Goal: Information Seeking & Learning: Learn about a topic

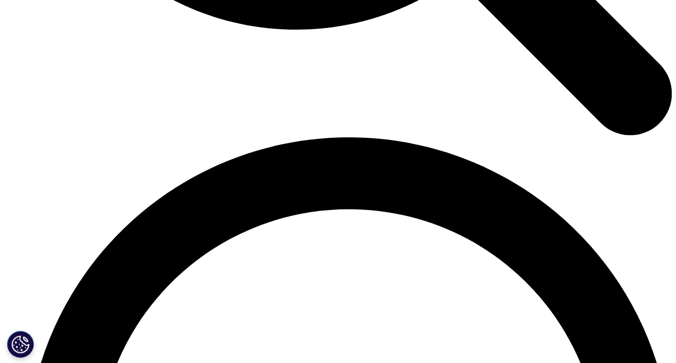
scroll to position [4163, 0]
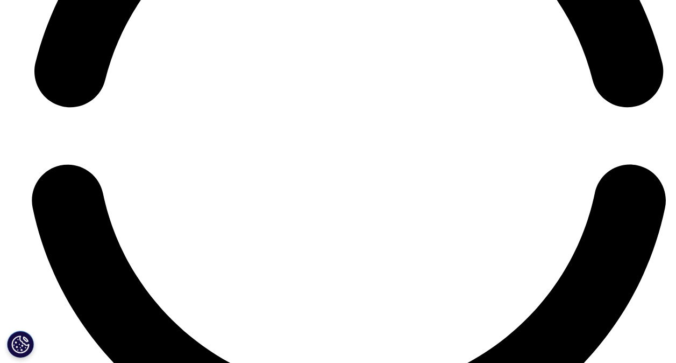
scroll to position [4481, 0]
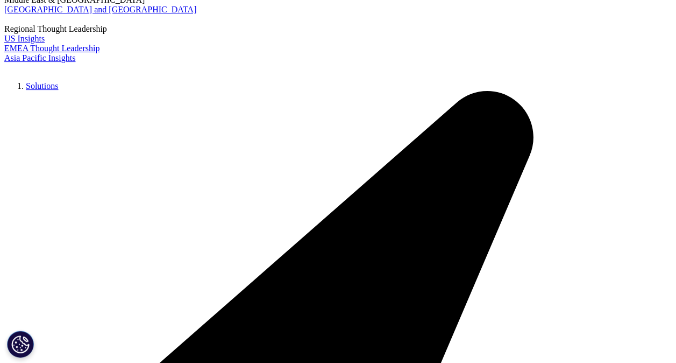
scroll to position [2152, 0]
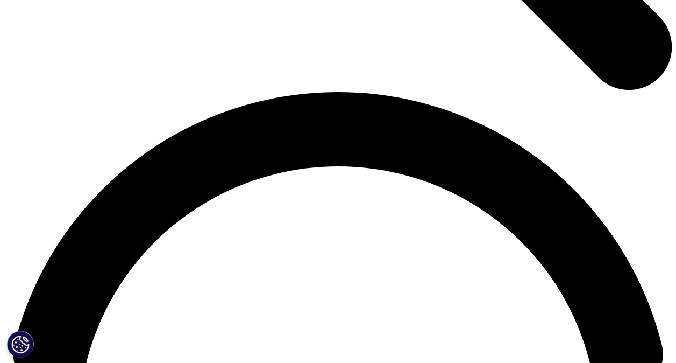
scroll to position [1238, 0]
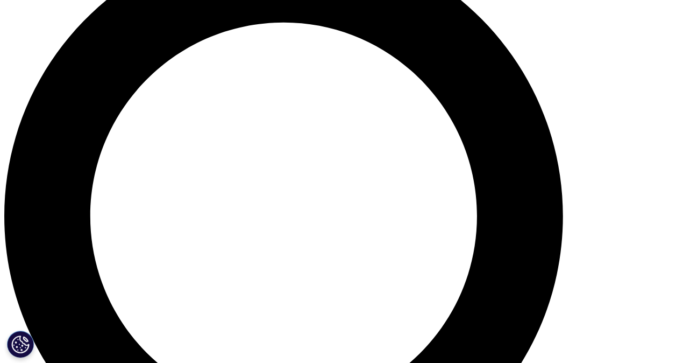
scroll to position [739, 0]
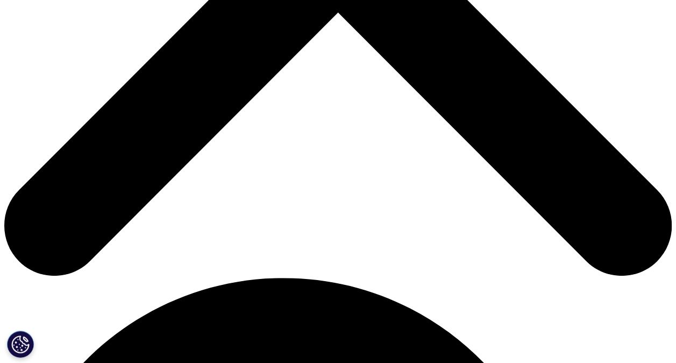
scroll to position [408, 0]
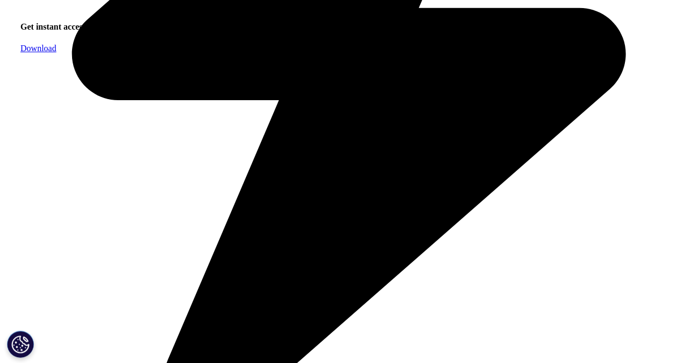
scroll to position [675, 0]
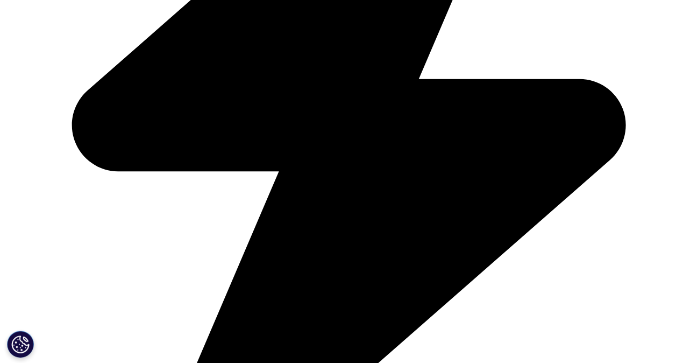
scroll to position [2485, 0]
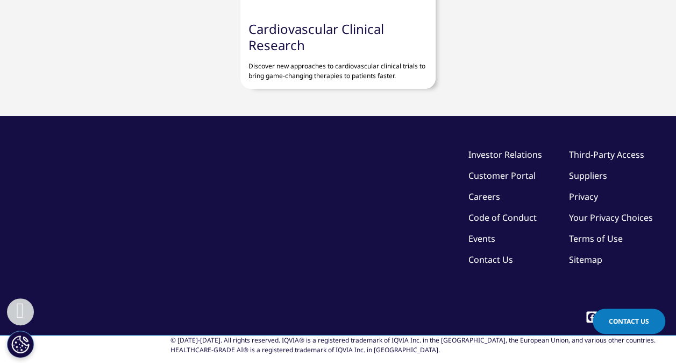
scroll to position [5208, 0]
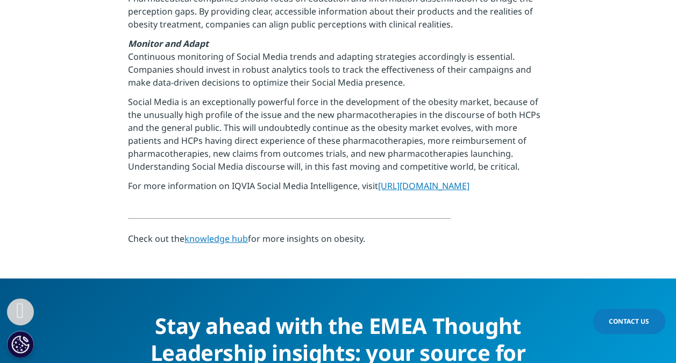
click at [239, 232] on link "knowledge hub" at bounding box center [216, 238] width 63 height 12
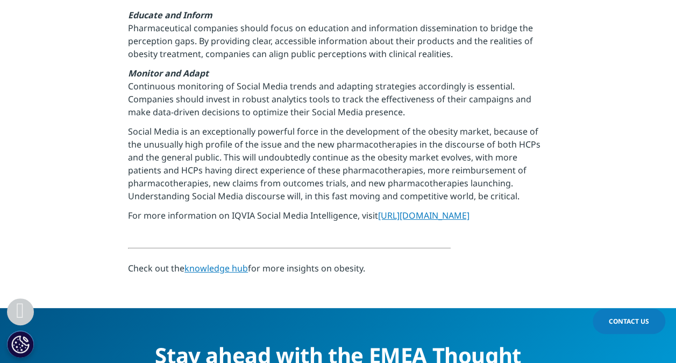
scroll to position [5175, 0]
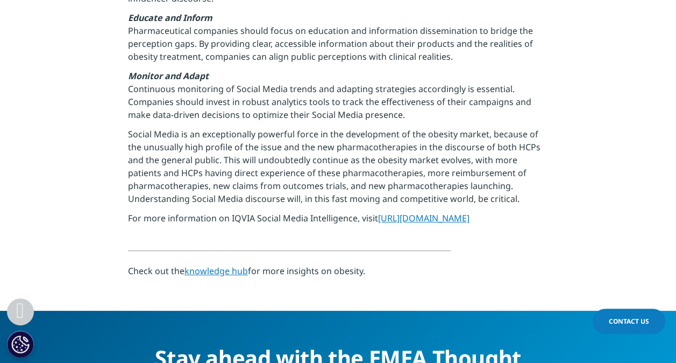
click at [238, 265] on link "knowledge hub" at bounding box center [216, 271] width 63 height 12
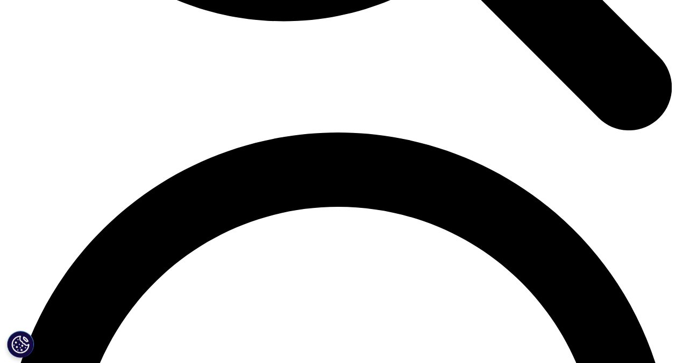
scroll to position [1224, 0]
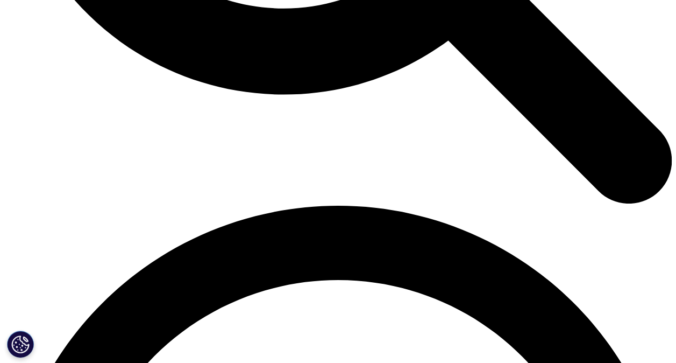
scroll to position [1147, 0]
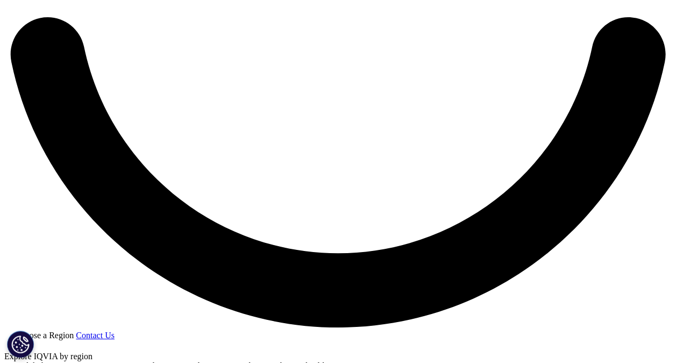
scroll to position [1734, 0]
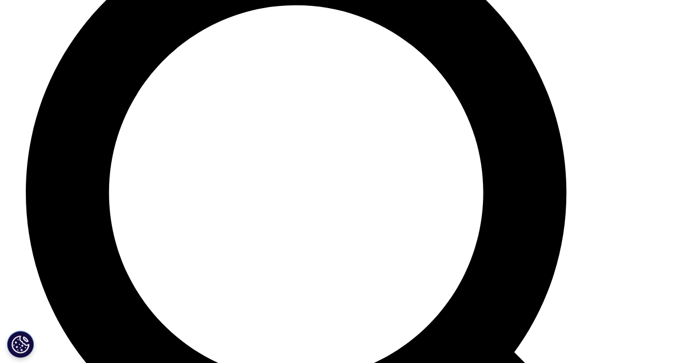
scroll to position [3727, 0]
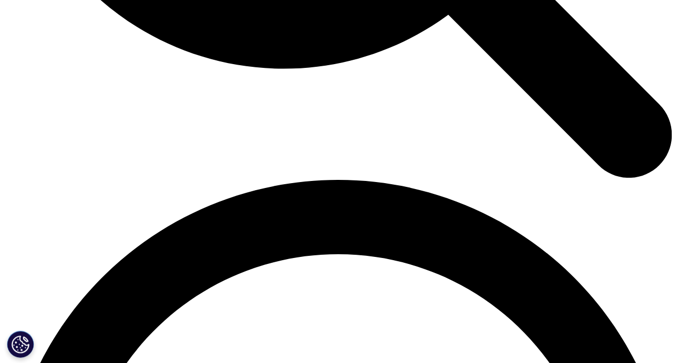
scroll to position [1177, 0]
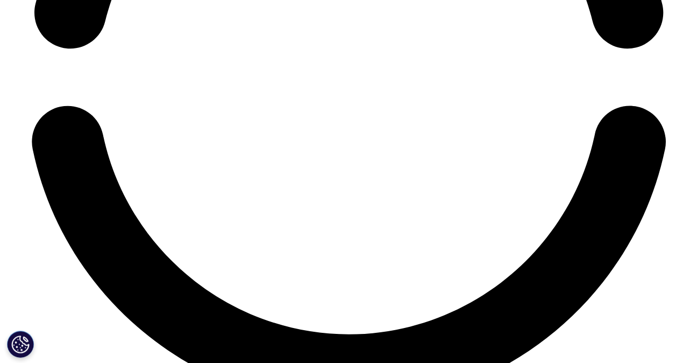
scroll to position [4559, 0]
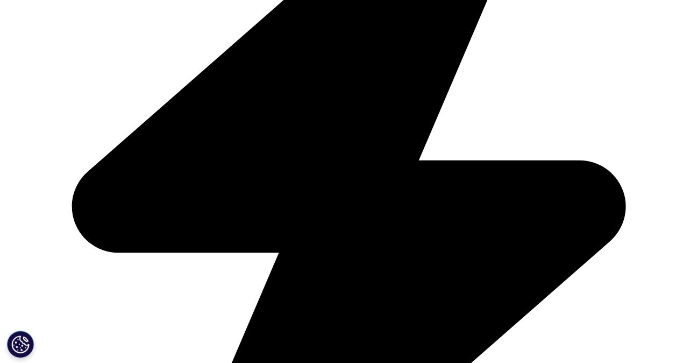
scroll to position [2405, 0]
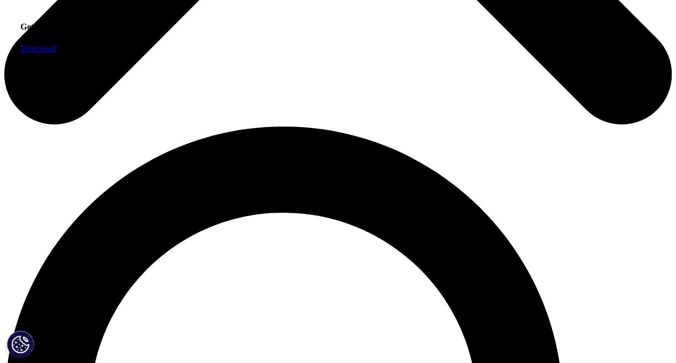
scroll to position [544, 0]
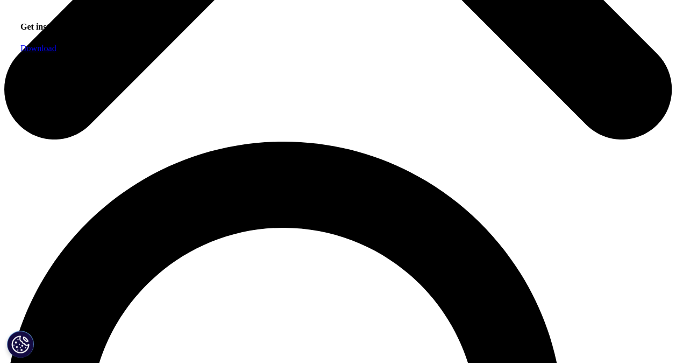
click at [56, 53] on link "Download" at bounding box center [38, 48] width 36 height 9
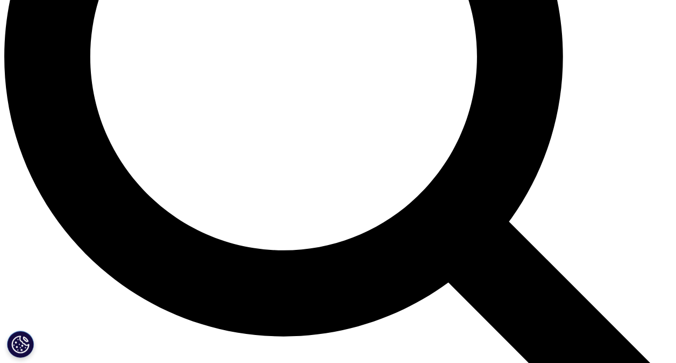
scroll to position [911, 0]
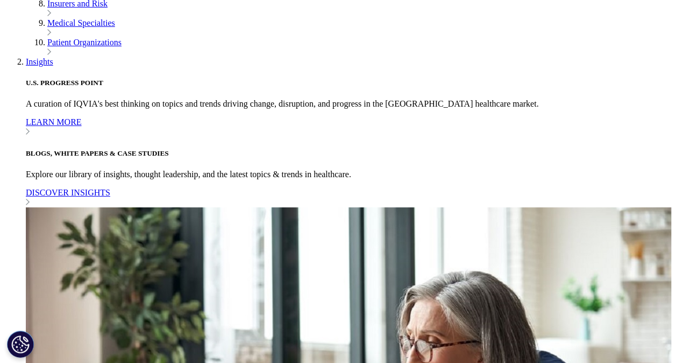
scroll to position [453, 0]
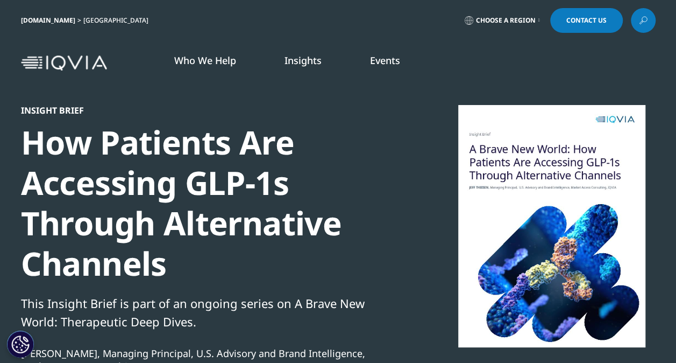
scroll to position [172, 635]
